Goal: Information Seeking & Learning: Learn about a topic

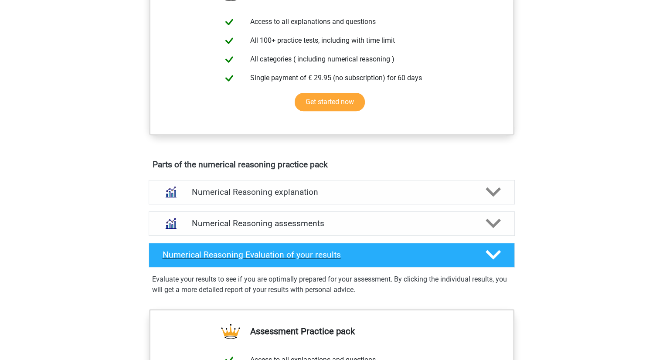
scroll to position [401, 0]
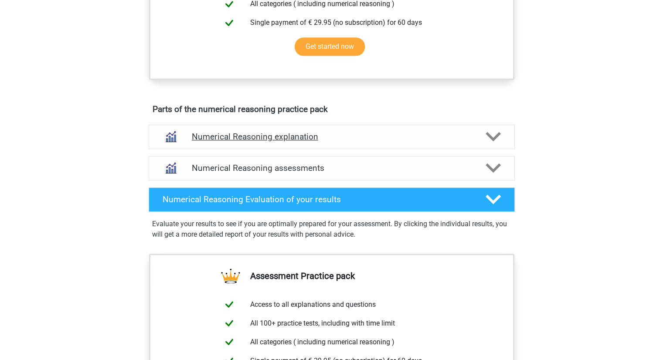
click at [308, 142] on h4 "Numerical Reasoning explanation" at bounding box center [332, 137] width 280 height 10
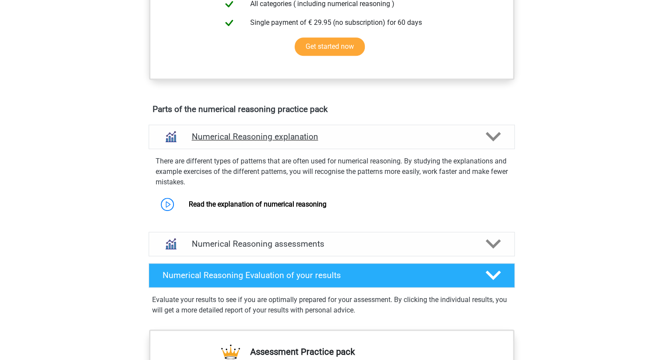
click at [304, 142] on h4 "Numerical Reasoning explanation" at bounding box center [332, 137] width 280 height 10
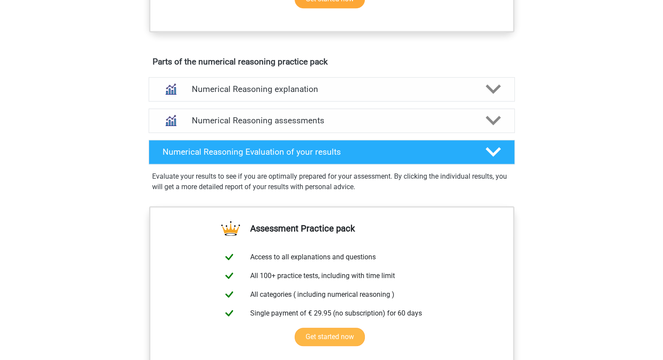
scroll to position [446, 0]
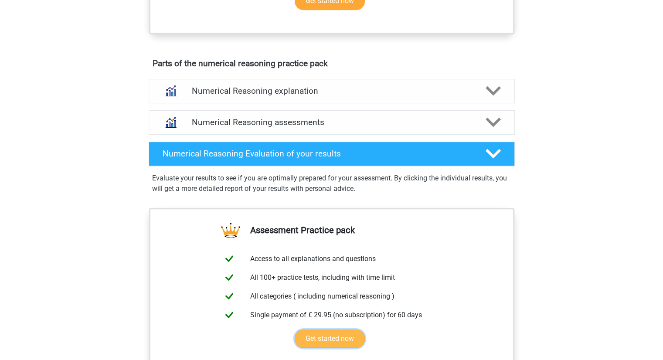
click at [365, 330] on link "Get started now" at bounding box center [330, 338] width 70 height 18
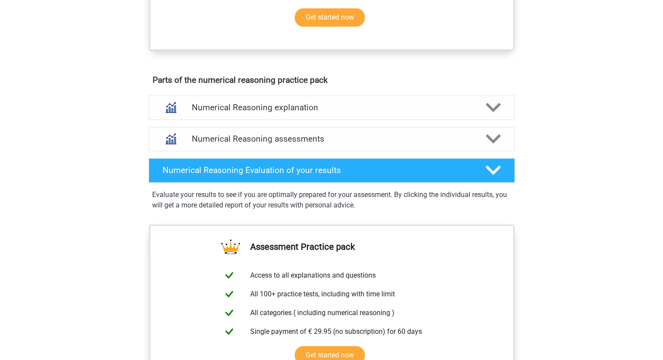
scroll to position [429, 0]
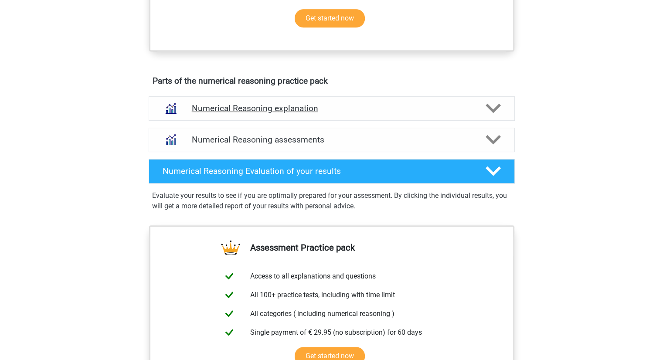
click at [495, 121] on div "Numerical Reasoning explanation" at bounding box center [332, 108] width 366 height 24
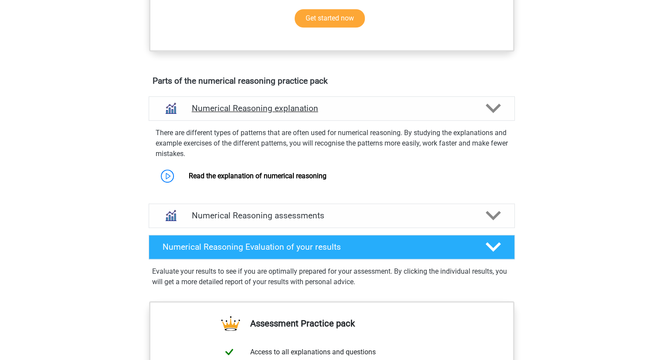
click at [495, 116] on icon at bounding box center [492, 108] width 15 height 15
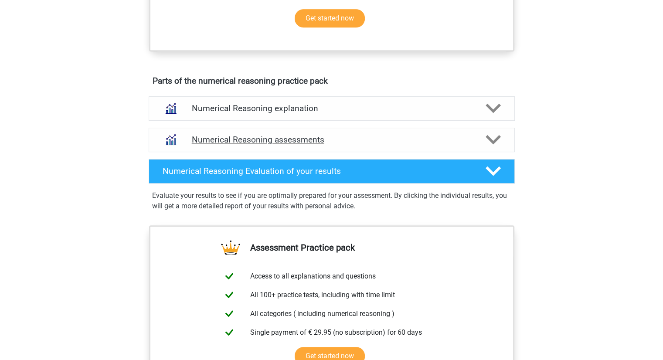
click at [498, 147] on icon at bounding box center [492, 139] width 15 height 15
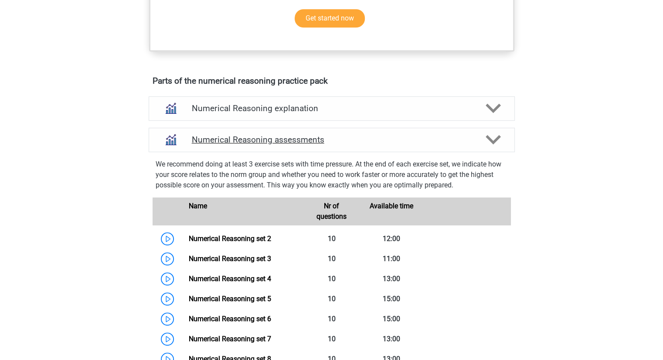
click at [489, 147] on icon at bounding box center [492, 139] width 15 height 15
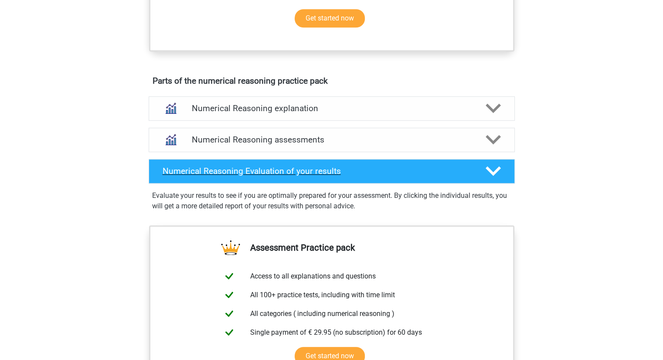
click at [497, 179] on icon at bounding box center [492, 170] width 15 height 15
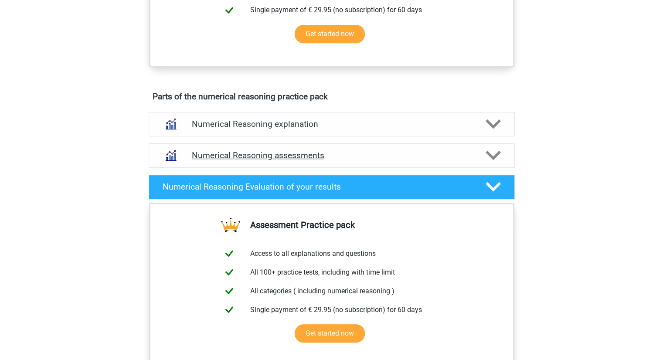
scroll to position [413, 0]
click at [409, 160] on h4 "Numerical Reasoning assessments" at bounding box center [332, 155] width 280 height 10
